Goal: Register for event/course

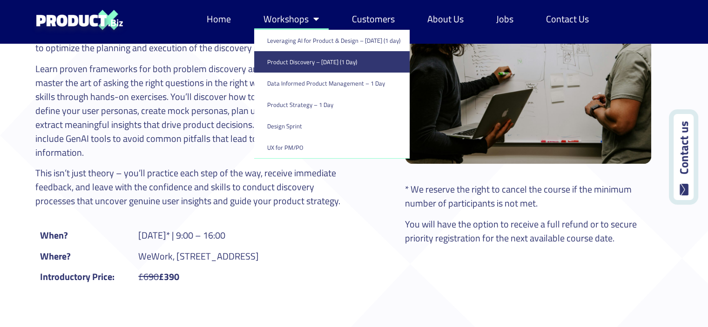
click at [292, 20] on link "Workshops" at bounding box center [291, 18] width 74 height 21
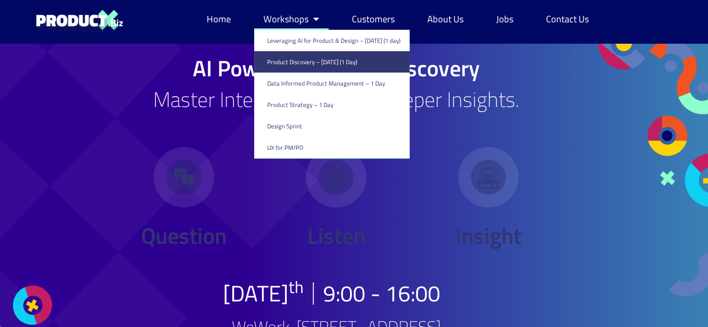
click at [291, 21] on link "Workshops" at bounding box center [291, 18] width 74 height 21
click at [208, 222] on span "Question" at bounding box center [184, 236] width 86 height 34
click at [309, 20] on span "Menu" at bounding box center [313, 19] width 11 height 19
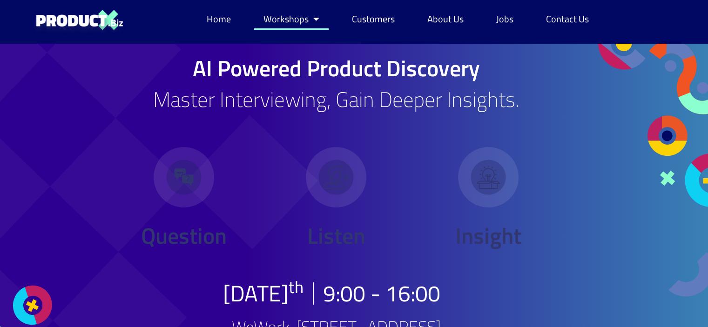
click at [313, 20] on span "Menu" at bounding box center [313, 19] width 11 height 19
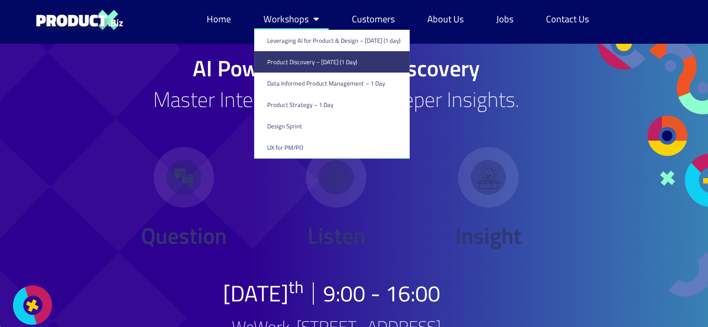
click at [324, 57] on link "Product Discovery​ – [DATE] (1 Day)" at bounding box center [331, 61] width 155 height 21
